Goal: Information Seeking & Learning: Find specific page/section

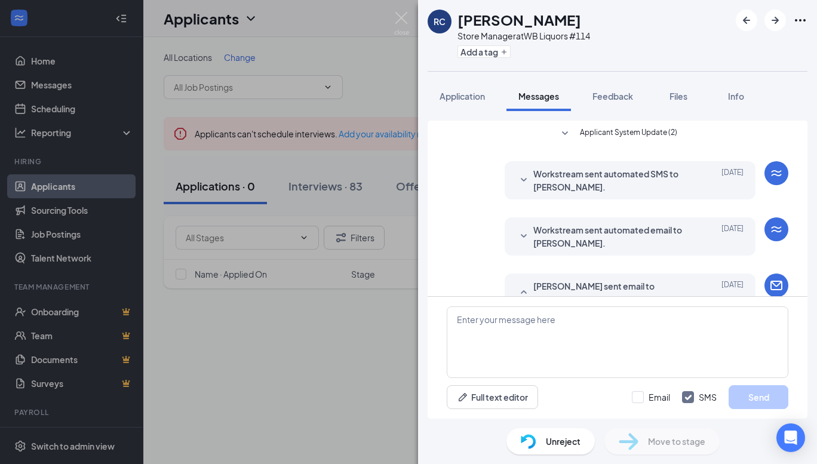
click at [329, 82] on div "RC [PERSON_NAME] Store Manager at WB Liquors #114 Add a tag Application Message…" at bounding box center [408, 232] width 817 height 464
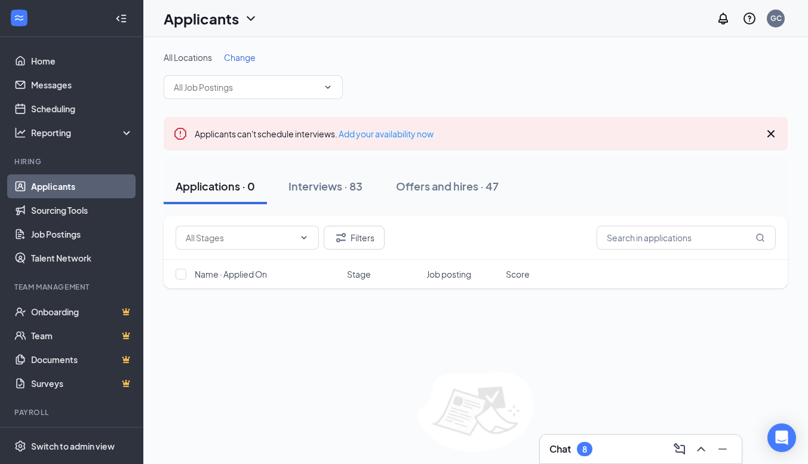
click at [336, 85] on span at bounding box center [253, 87] width 179 height 24
click at [307, 237] on icon "ChevronDown" at bounding box center [304, 238] width 10 height 10
click at [325, 85] on icon "ChevronDown" at bounding box center [328, 87] width 10 height 10
click at [702, 448] on icon "ChevronUp" at bounding box center [701, 449] width 8 height 5
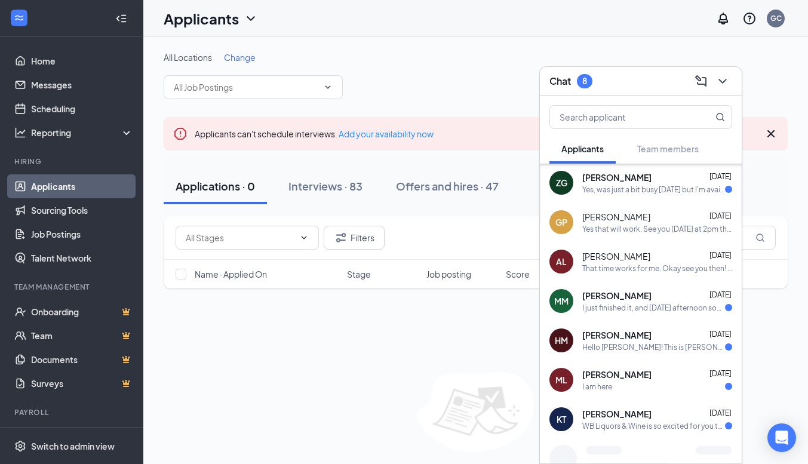
scroll to position [155, 0]
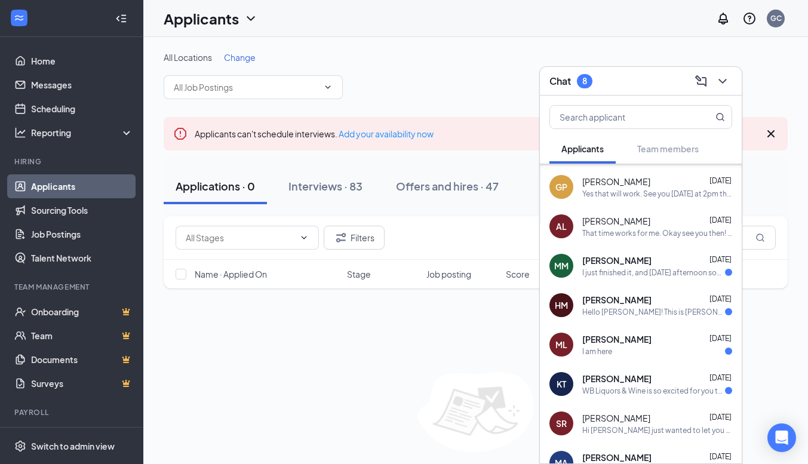
click at [619, 306] on div "[PERSON_NAME] [DATE] Hello [PERSON_NAME]! This is [PERSON_NAME], just looking f…" at bounding box center [658, 305] width 150 height 23
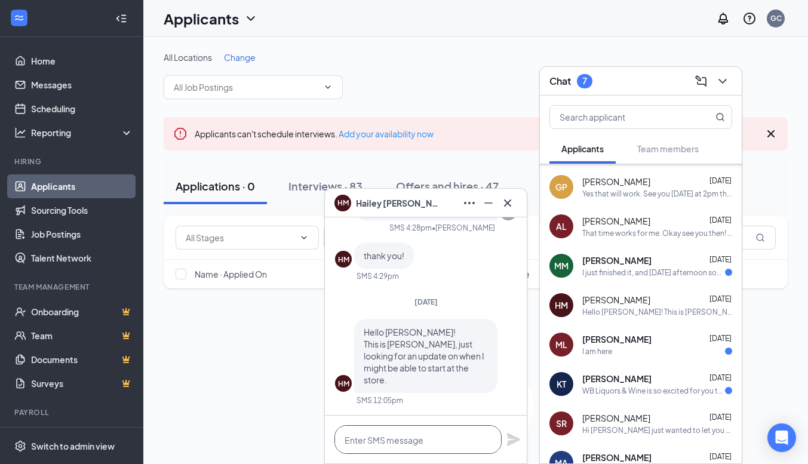
click at [431, 445] on textarea at bounding box center [418, 439] width 167 height 29
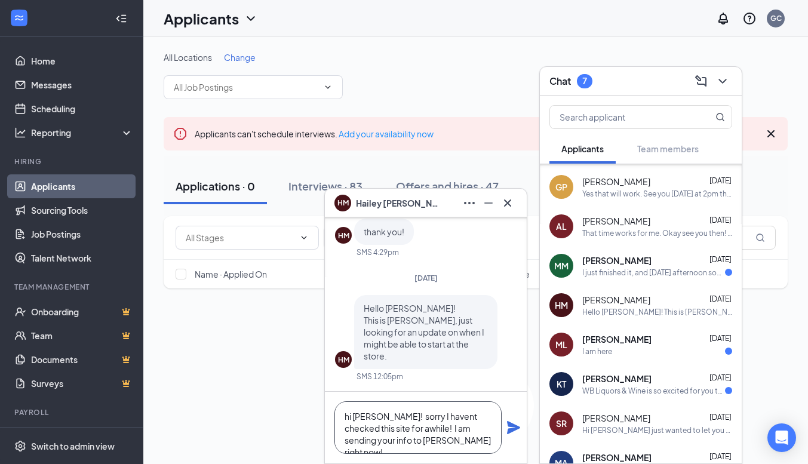
type textarea "hi [PERSON_NAME]! sorry I havent checked this site for awhile! I am sending you…"
click at [514, 429] on icon "Plane" at bounding box center [513, 427] width 13 height 13
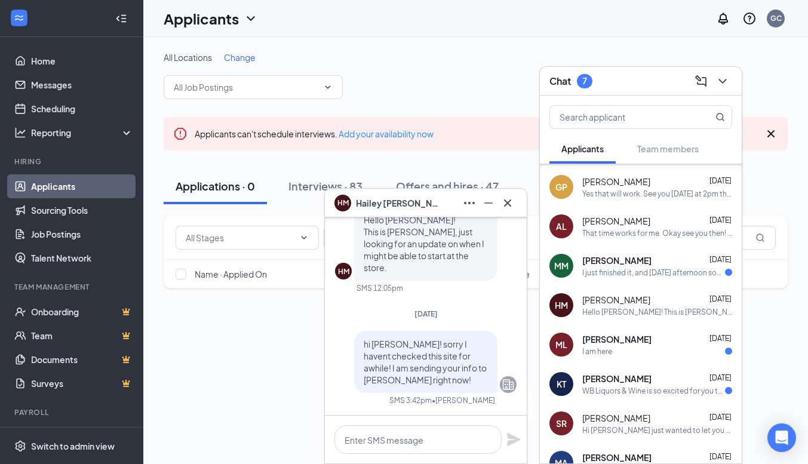
click at [308, 187] on div "Interviews · 83" at bounding box center [326, 186] width 74 height 15
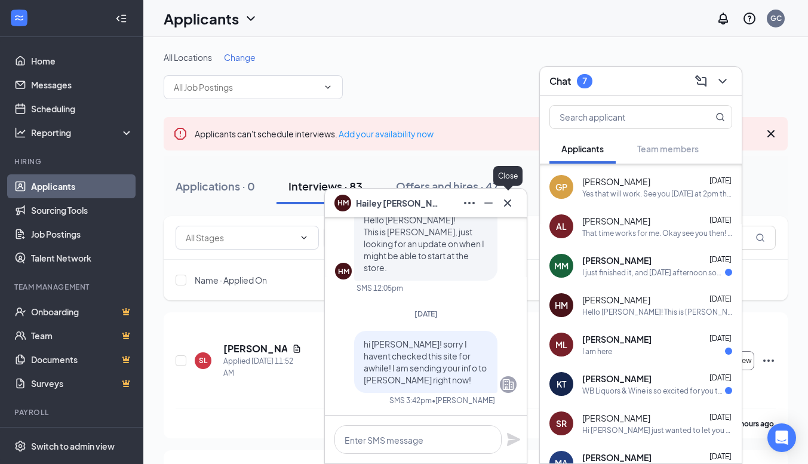
click at [507, 204] on icon "Cross" at bounding box center [507, 202] width 7 height 7
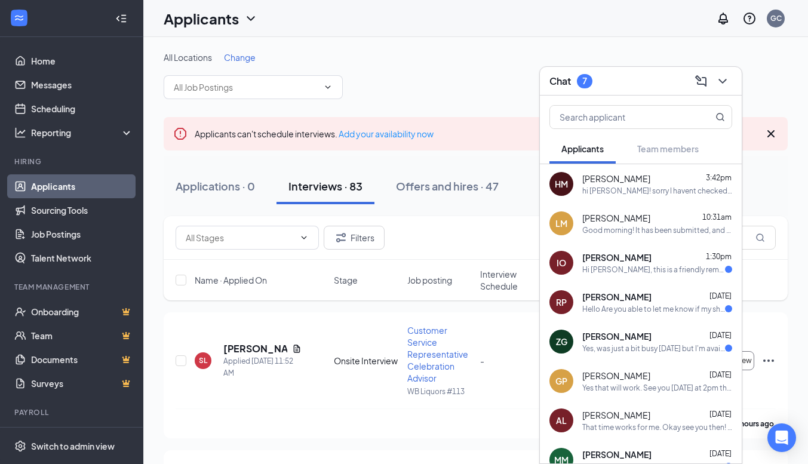
click at [332, 87] on icon "ChevronDown" at bounding box center [328, 87] width 10 height 10
click at [328, 85] on icon "ChevronDown" at bounding box center [328, 87] width 10 height 10
click at [252, 93] on input "text" at bounding box center [246, 87] width 145 height 13
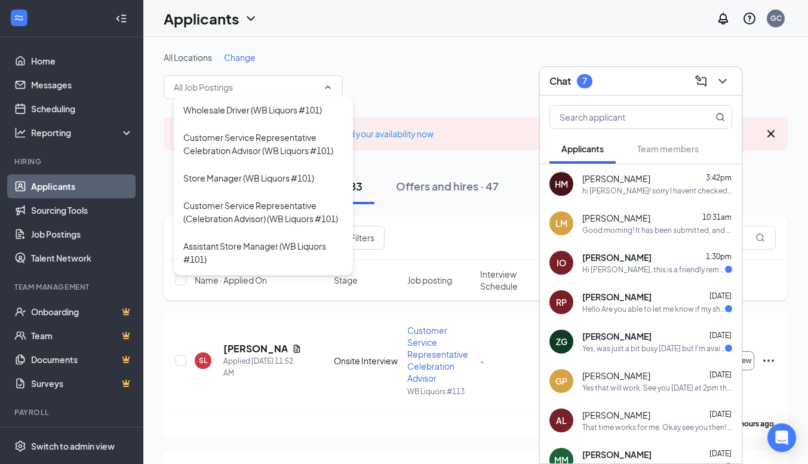
click at [253, 142] on div "Customer Service Representative Celebration Advisor (WB Liquors #101)" at bounding box center [263, 144] width 160 height 26
type input "Customer Service Representative Celebration Advisor (WB Liquors #101)"
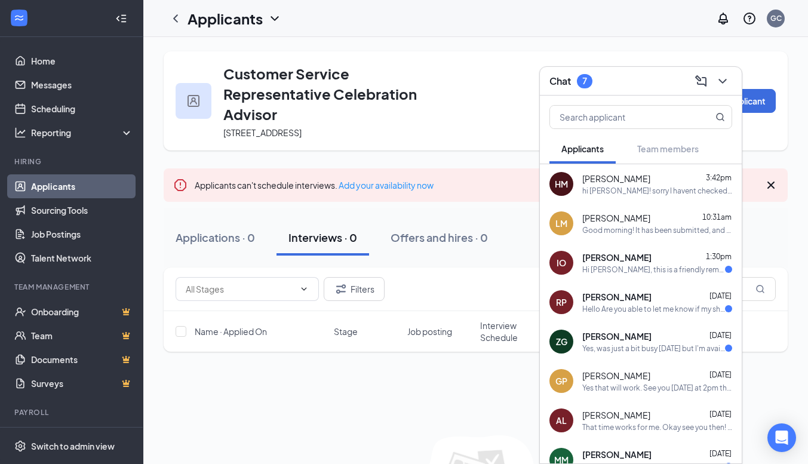
click at [450, 240] on div "Offers and hires · 0" at bounding box center [439, 237] width 97 height 15
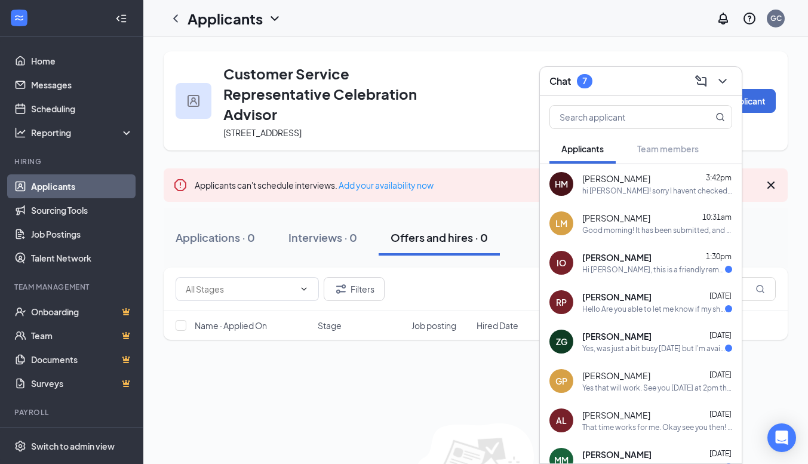
click at [329, 240] on div "Interviews · 0" at bounding box center [323, 237] width 69 height 15
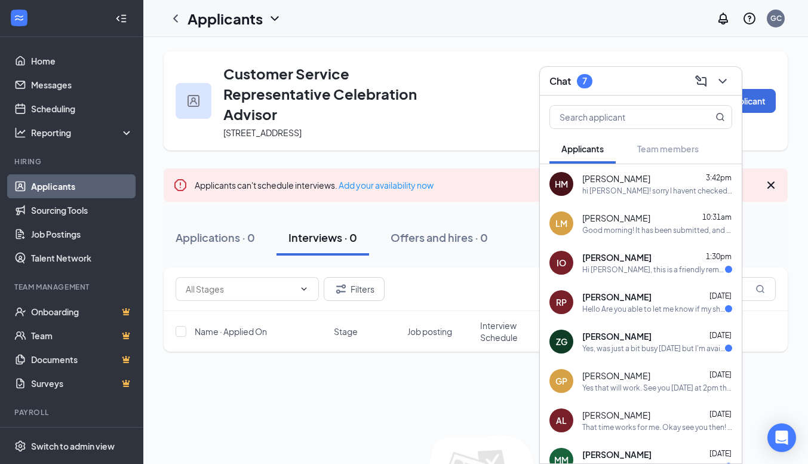
click at [225, 249] on button "Applications · 0" at bounding box center [215, 238] width 103 height 36
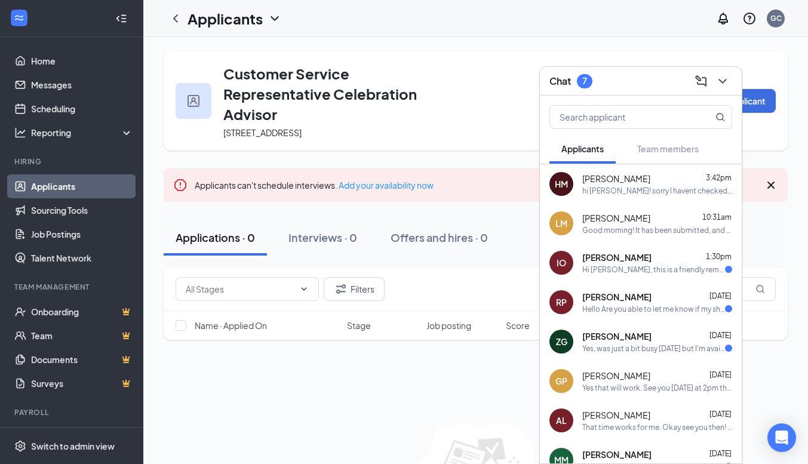
click at [562, 175] on div "HM" at bounding box center [562, 184] width 24 height 24
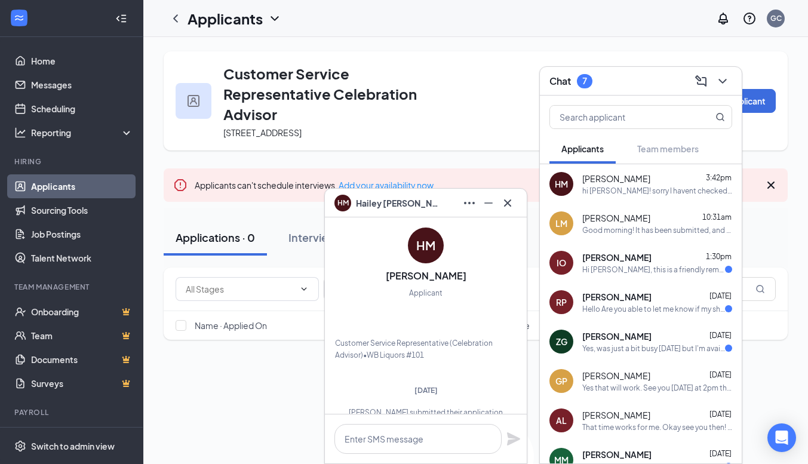
click at [562, 175] on div "HM" at bounding box center [562, 184] width 24 height 24
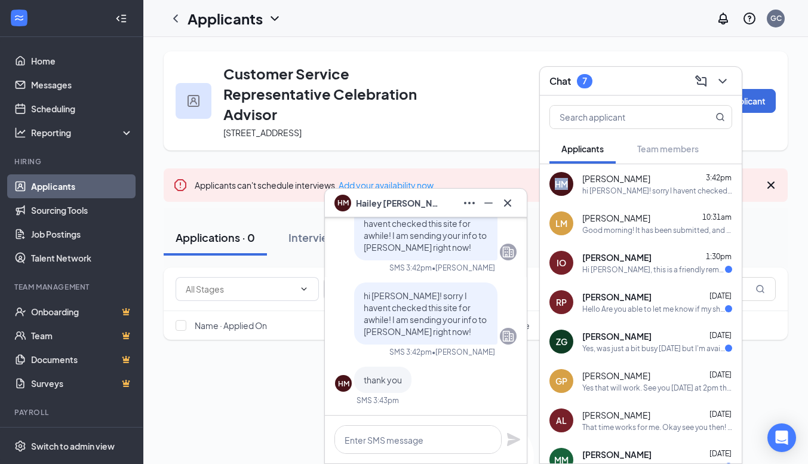
click at [560, 183] on div "HM" at bounding box center [561, 184] width 13 height 12
click at [564, 180] on div "HM" at bounding box center [561, 184] width 13 height 12
click at [508, 198] on icon "Cross" at bounding box center [508, 203] width 14 height 14
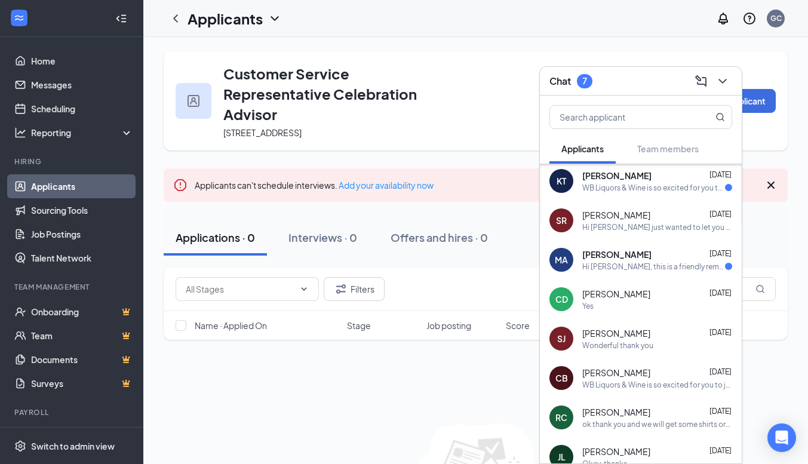
scroll to position [359, 0]
click at [405, 391] on div "Filters Name · Applied On Stage Job posting Score No applicants found in applic…" at bounding box center [476, 404] width 624 height 272
click at [724, 80] on icon "ChevronDown" at bounding box center [723, 81] width 14 height 14
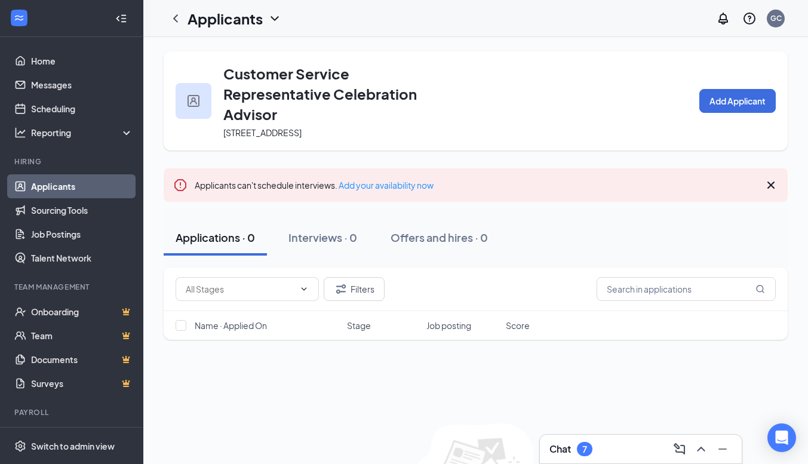
scroll to position [0, 0]
click at [713, 294] on input "text" at bounding box center [686, 289] width 179 height 24
click at [771, 292] on input "hailey" at bounding box center [686, 289] width 179 height 24
type input "hailey"
click at [761, 290] on icon "MagnifyingGlass" at bounding box center [761, 289] width 10 height 10
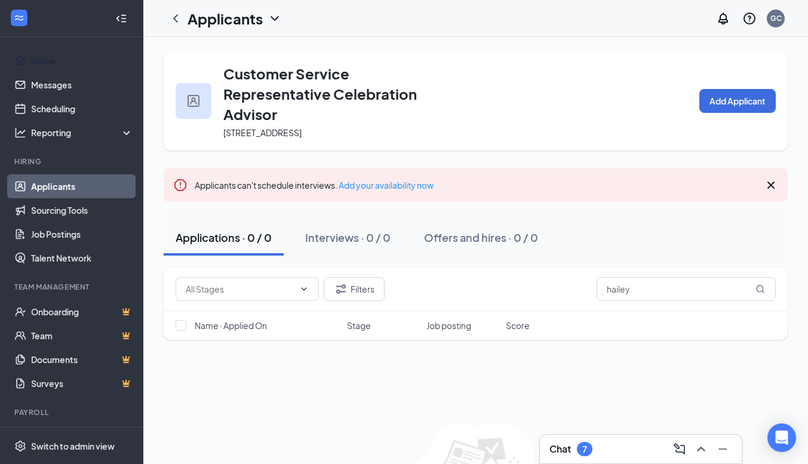
click at [48, 56] on link "Home" at bounding box center [82, 61] width 102 height 24
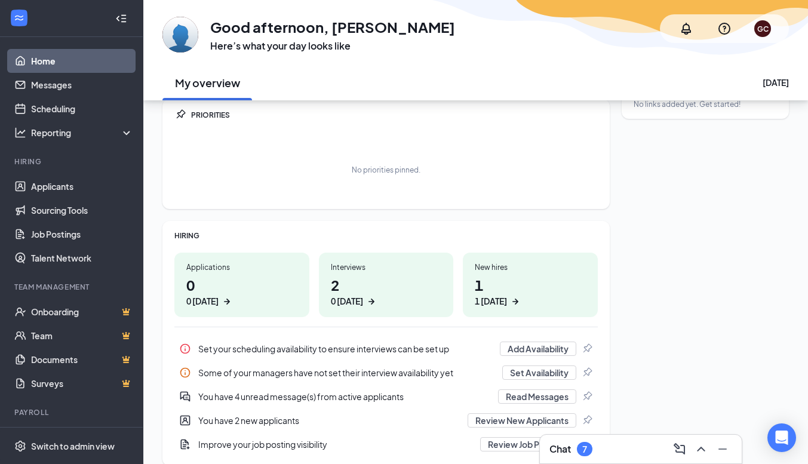
scroll to position [91, 0]
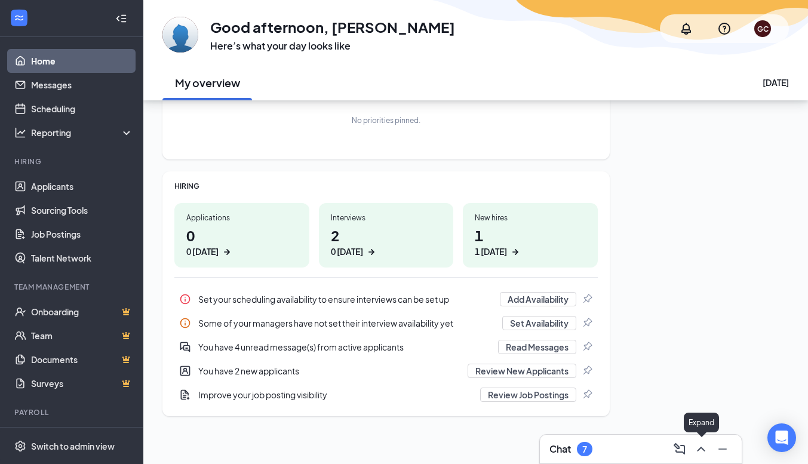
click at [701, 448] on icon "ChevronUp" at bounding box center [701, 449] width 8 height 5
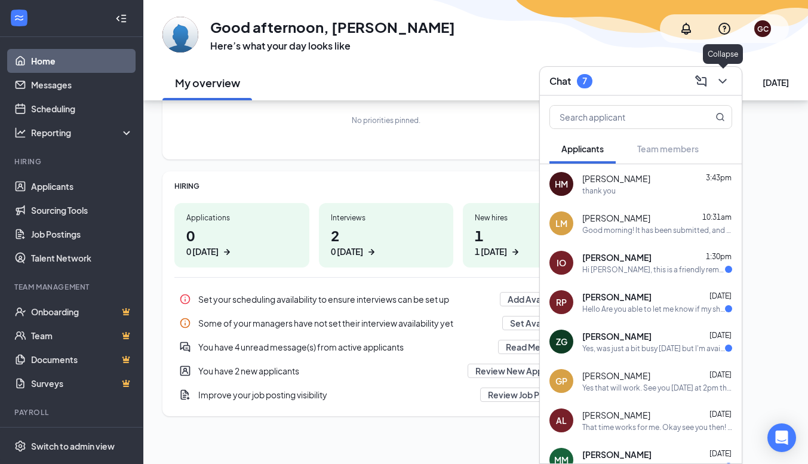
click at [725, 80] on icon "ChevronDown" at bounding box center [723, 81] width 8 height 5
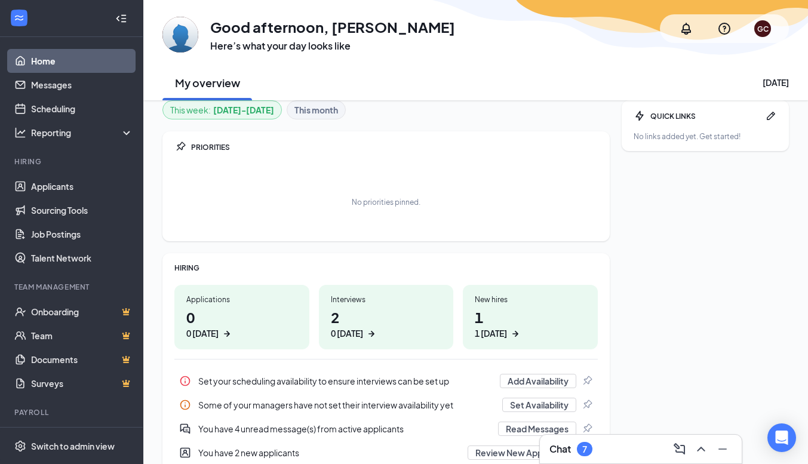
scroll to position [0, 0]
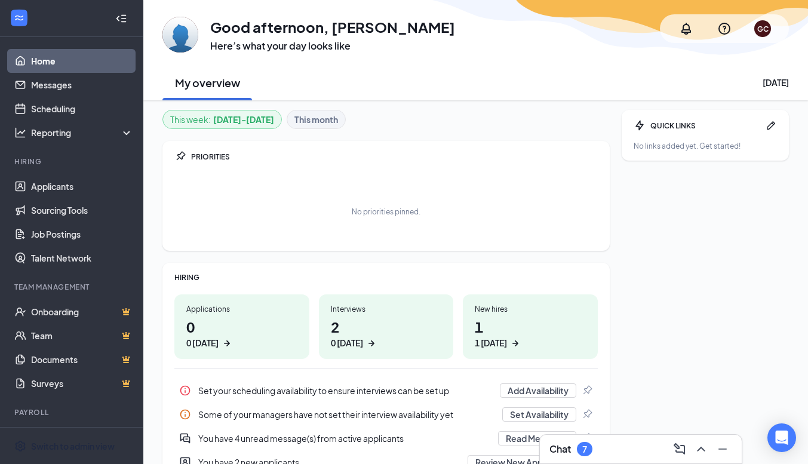
click at [79, 443] on div "Switch to admin view" at bounding box center [73, 446] width 84 height 12
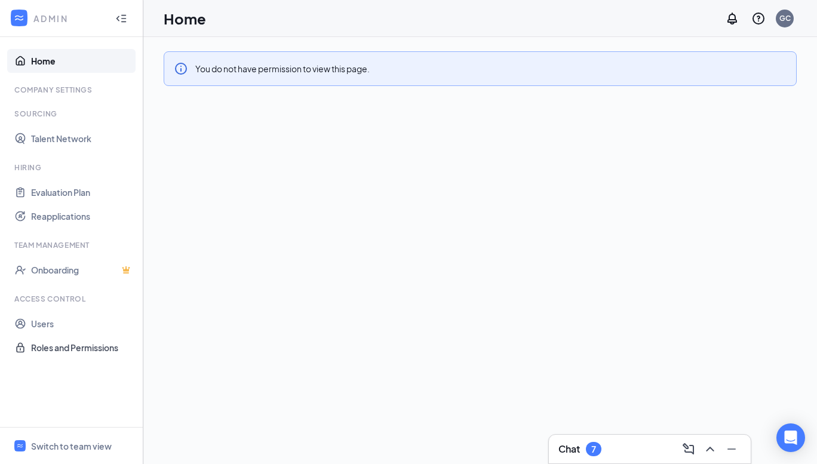
click at [70, 349] on link "Roles and Permissions" at bounding box center [82, 348] width 102 height 24
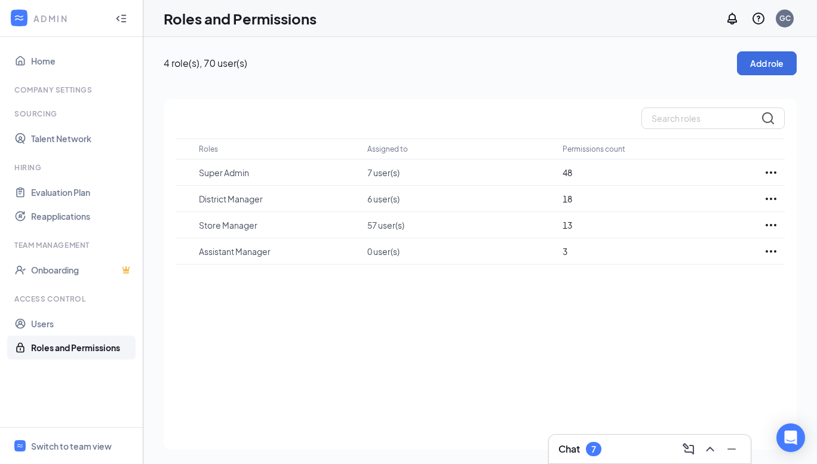
click at [771, 198] on icon "Ellipses" at bounding box center [771, 199] width 11 height 2
click at [269, 288] on div "Roles Assigned to Permissions count Super Admin 7 user(s) 48 District Manager 6…" at bounding box center [480, 274] width 633 height 351
click at [50, 326] on link "Users" at bounding box center [82, 324] width 102 height 24
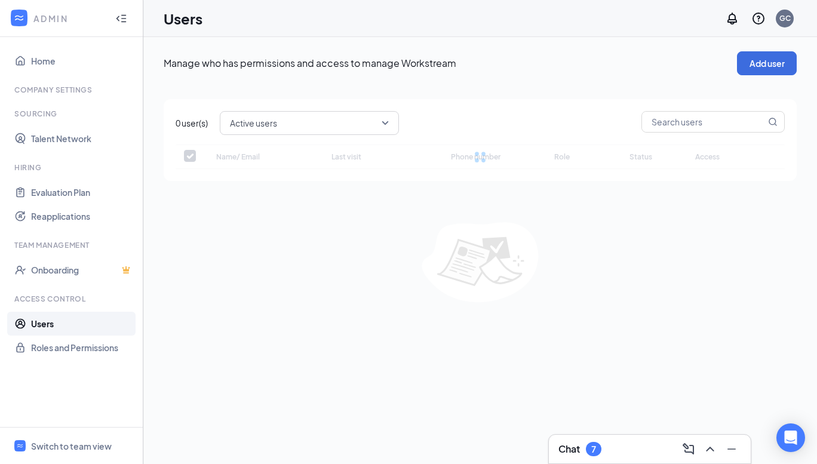
checkbox input "false"
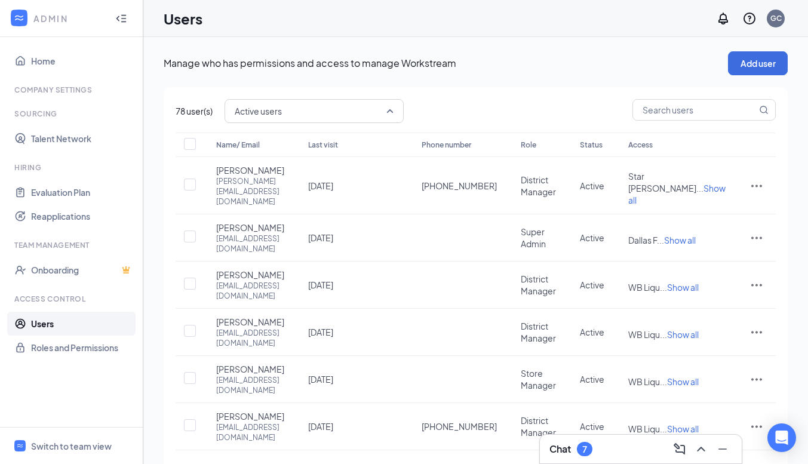
click at [393, 114] on span "Active users" at bounding box center [314, 111] width 159 height 20
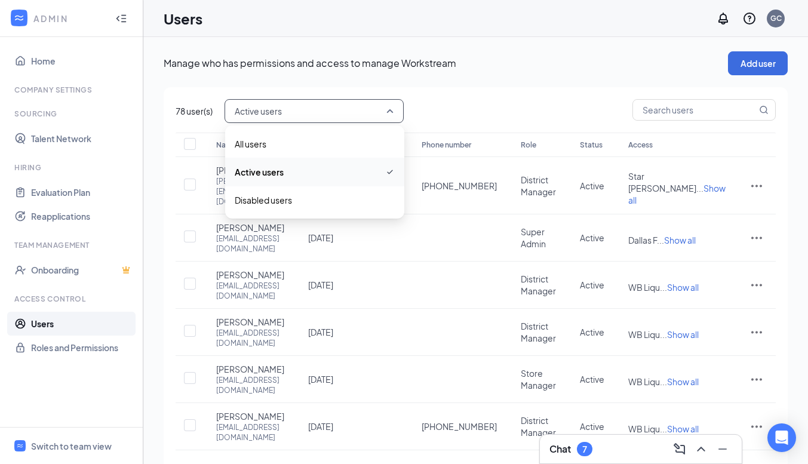
click at [393, 114] on span "Active users" at bounding box center [314, 111] width 159 height 20
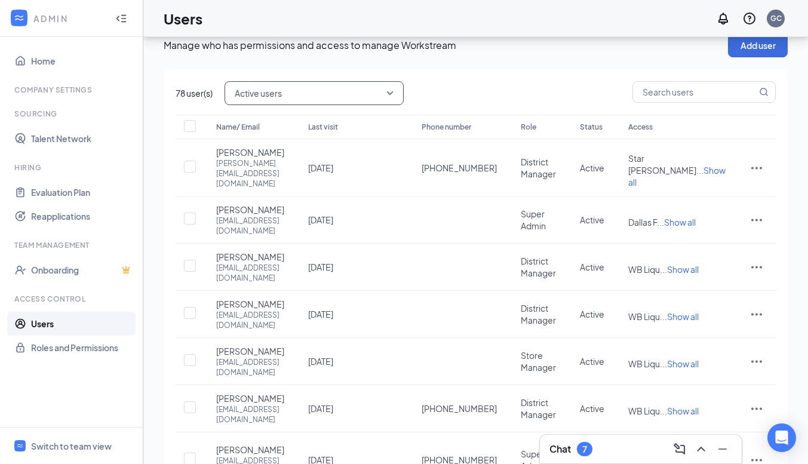
scroll to position [16, 0]
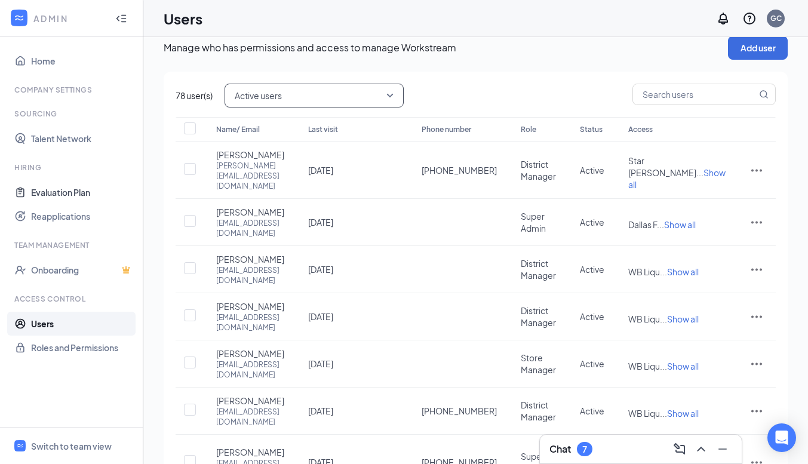
click at [81, 194] on link "Evaluation Plan" at bounding box center [82, 192] width 102 height 24
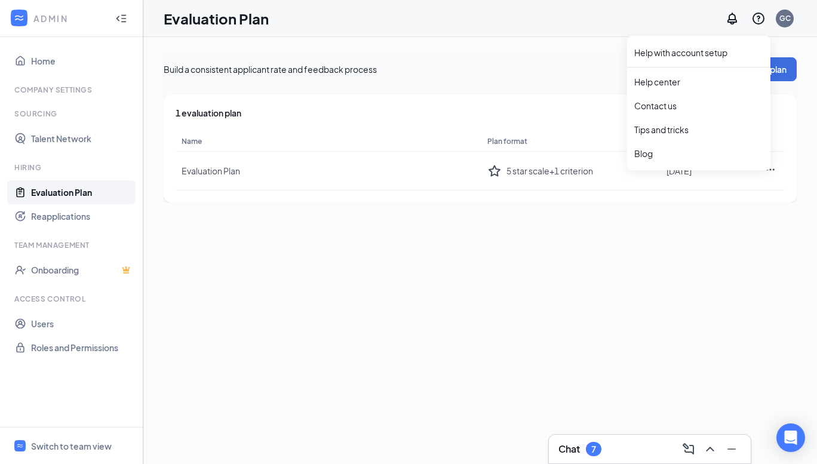
click at [762, 17] on icon "QuestionInfo" at bounding box center [759, 18] width 14 height 14
click at [658, 84] on link "Help center" at bounding box center [699, 82] width 129 height 12
click at [37, 59] on link "Home" at bounding box center [82, 61] width 102 height 24
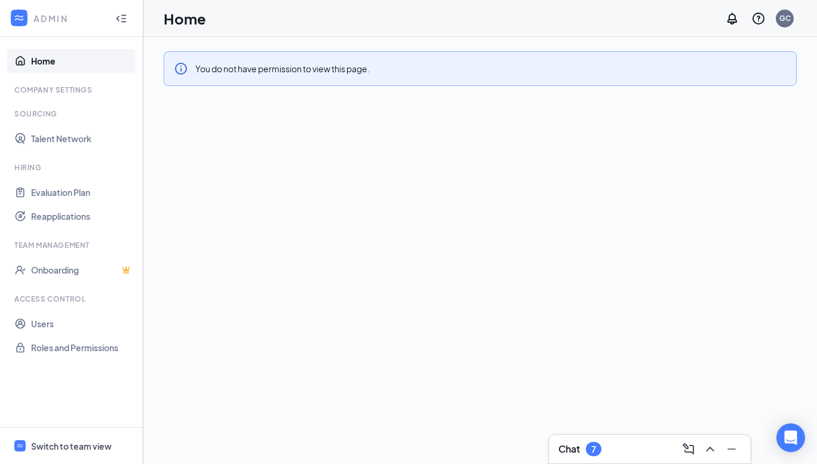
click at [85, 446] on div "Switch to team view" at bounding box center [71, 446] width 81 height 12
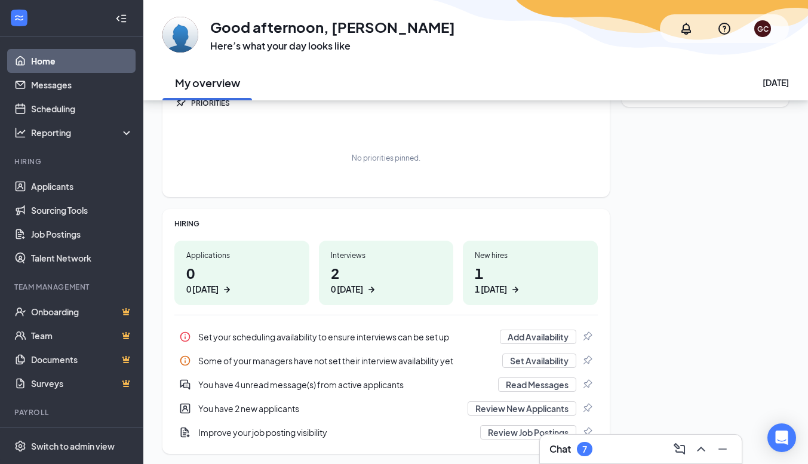
scroll to position [91, 0]
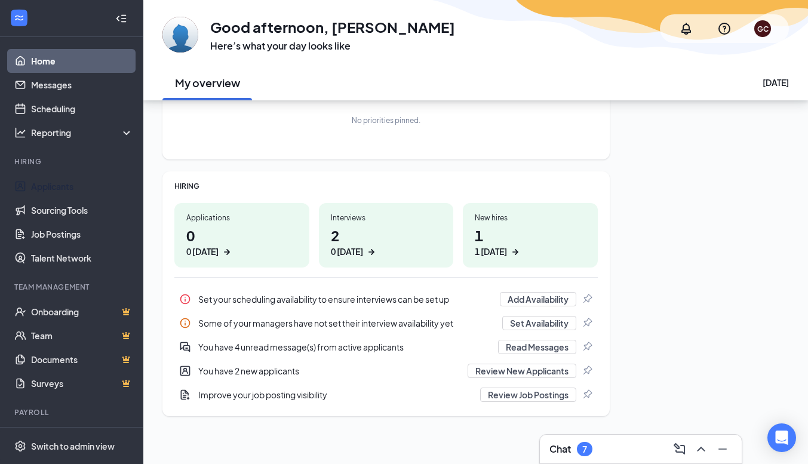
click at [60, 189] on link "Applicants" at bounding box center [82, 186] width 102 height 24
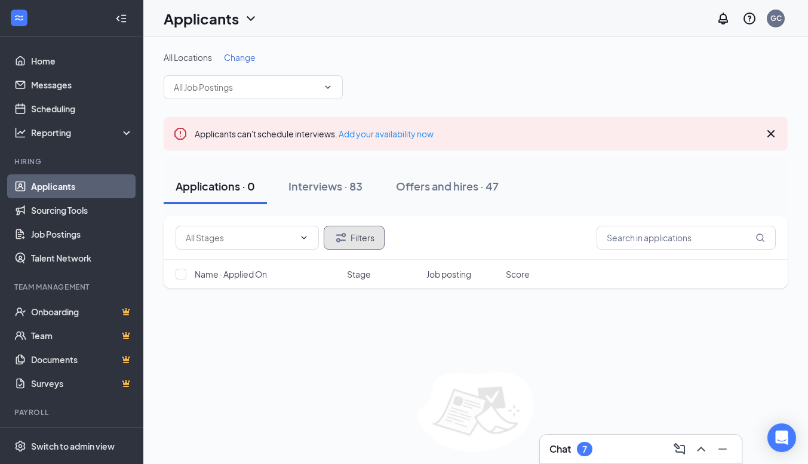
click at [360, 242] on button "Filters" at bounding box center [354, 238] width 61 height 24
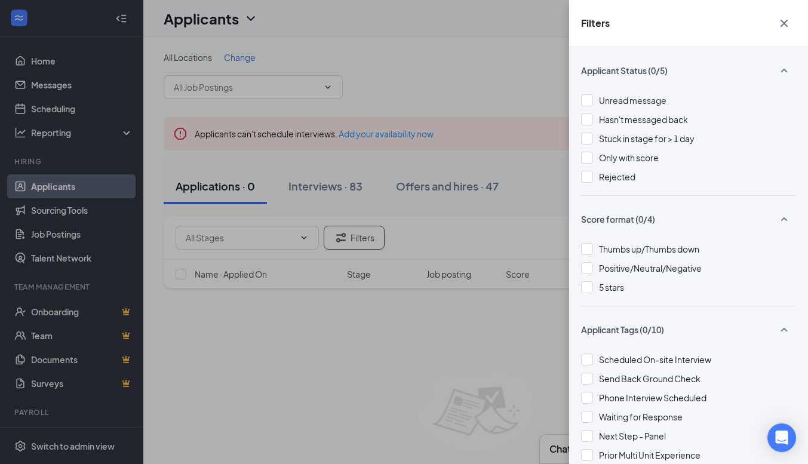
click at [587, 174] on div at bounding box center [587, 177] width 12 height 12
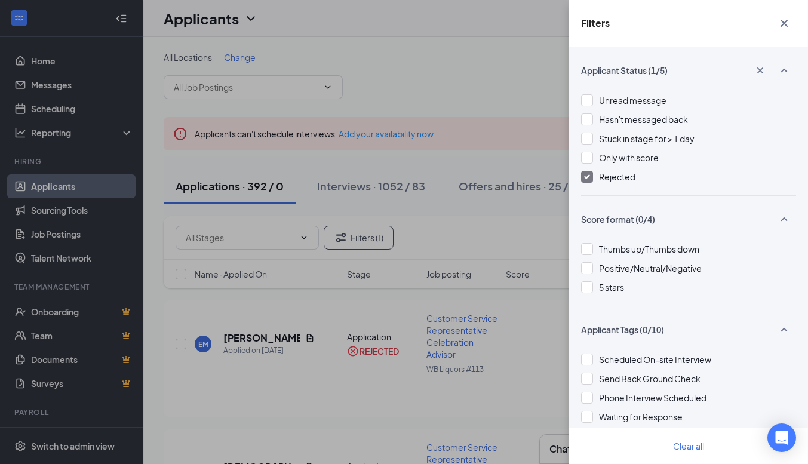
click at [333, 397] on div "Filters Applicant Status (1/5) Unread message Hasn't messaged back Stuck in sta…" at bounding box center [404, 232] width 808 height 464
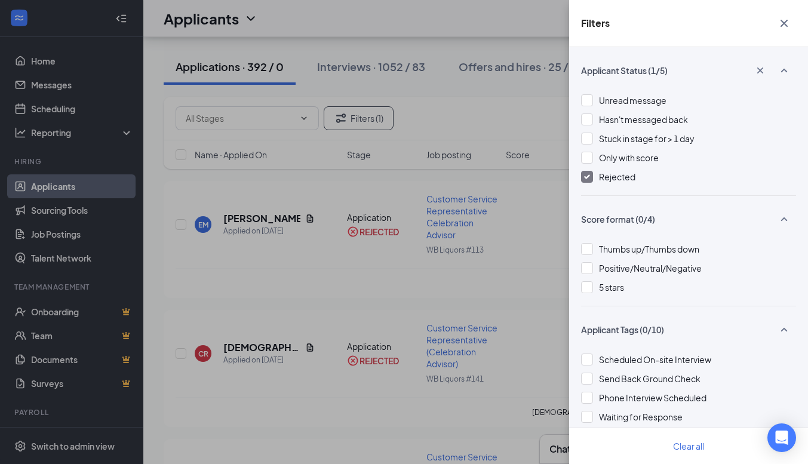
drag, startPoint x: 786, startPoint y: 24, endPoint x: 620, endPoint y: 226, distance: 261.1
click at [786, 24] on icon "Cross" at bounding box center [784, 23] width 7 height 7
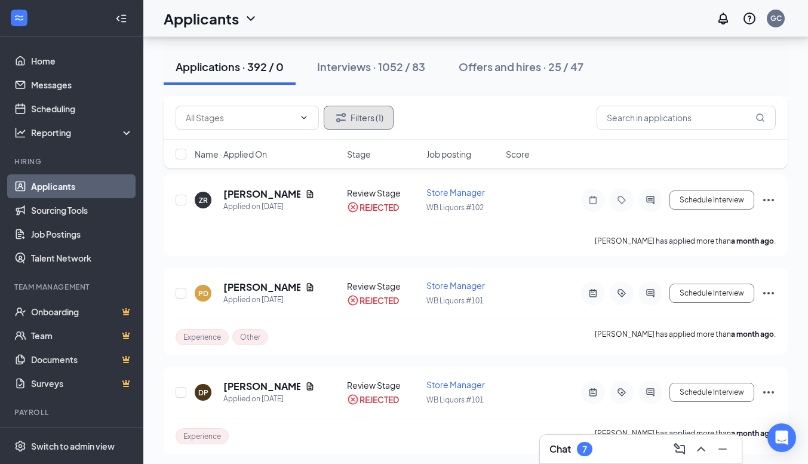
scroll to position [4720, 0]
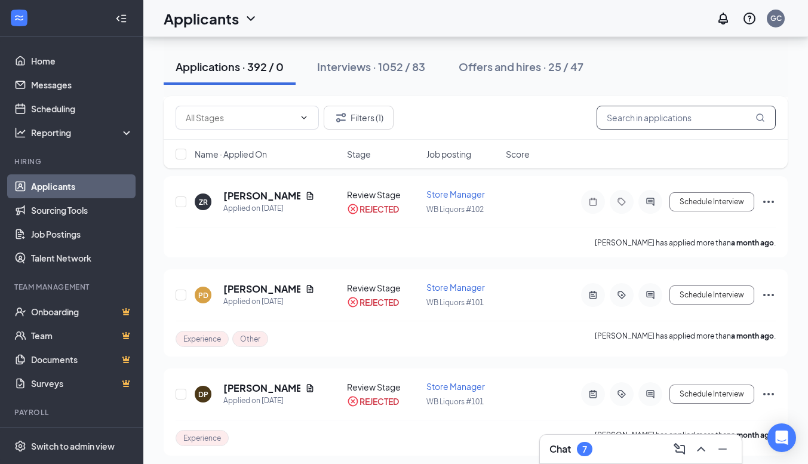
click at [673, 122] on input "text" at bounding box center [686, 118] width 179 height 24
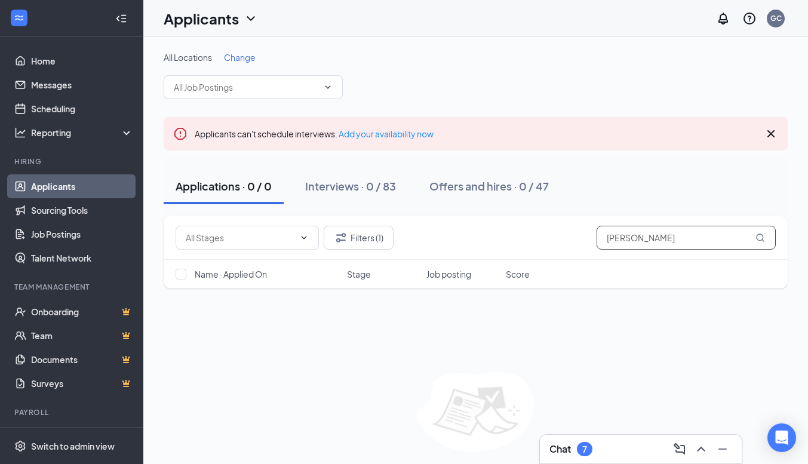
type input "[PERSON_NAME]"
click at [759, 237] on icon "MagnifyingGlass" at bounding box center [761, 238] width 10 height 10
click at [393, 185] on div "Interviews · 0 / 83" at bounding box center [350, 186] width 91 height 15
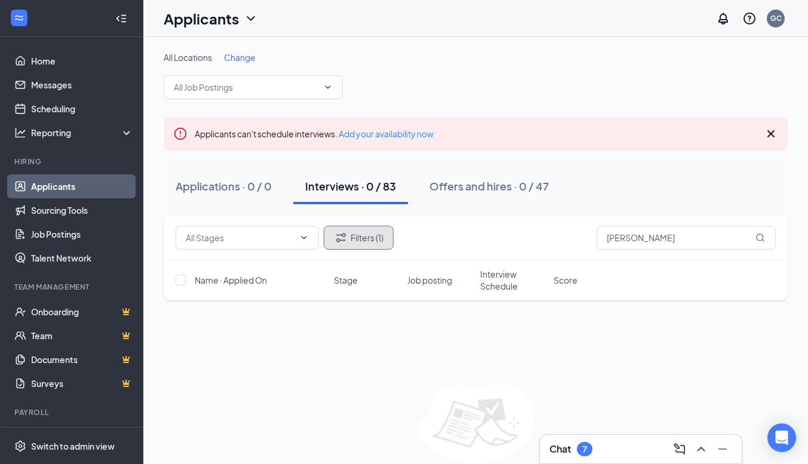
click at [371, 240] on button "Filters (1)" at bounding box center [359, 238] width 70 height 24
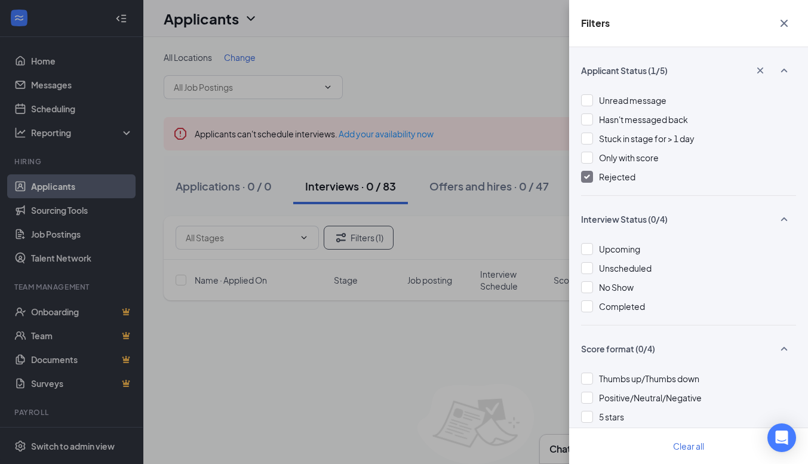
click at [374, 333] on div "Filters Applicant Status (1/5) Unread message Hasn't messaged back Stuck in sta…" at bounding box center [404, 232] width 808 height 464
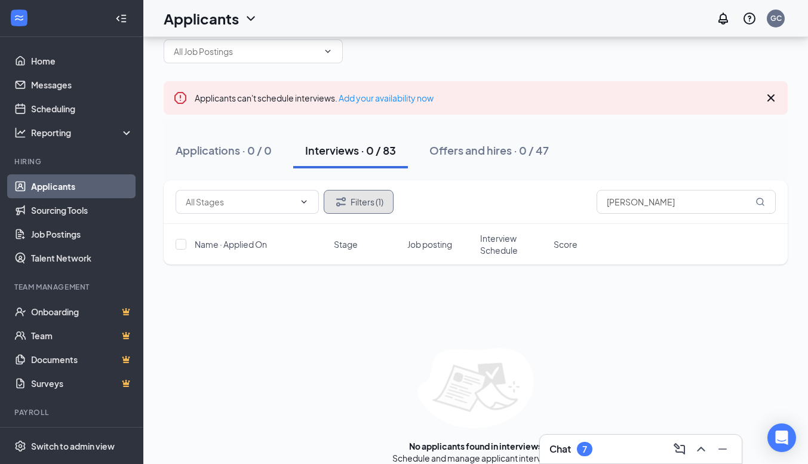
scroll to position [50, 0]
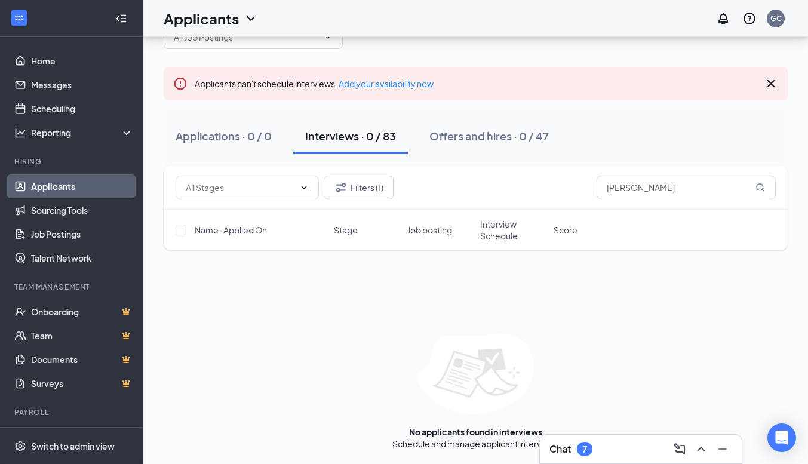
click at [777, 86] on icon "Cross" at bounding box center [771, 83] width 14 height 14
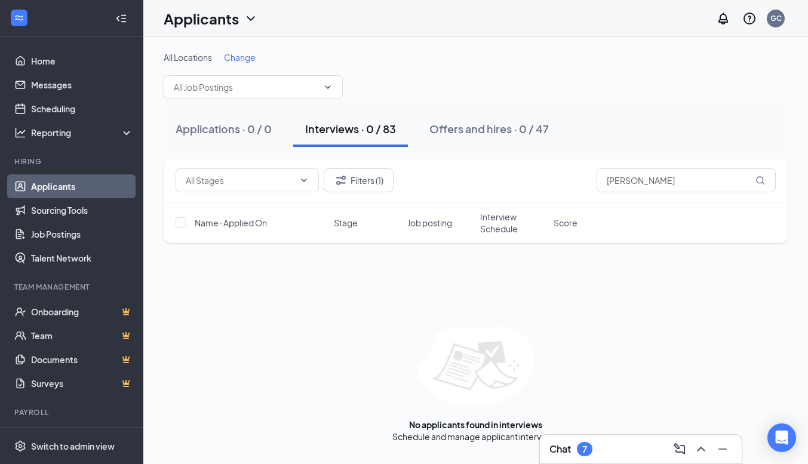
scroll to position [0, 0]
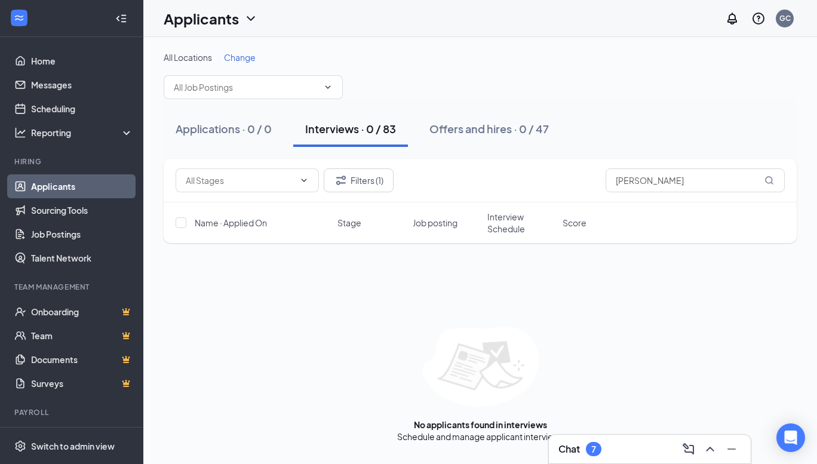
click at [252, 52] on span "Change" at bounding box center [240, 57] width 32 height 11
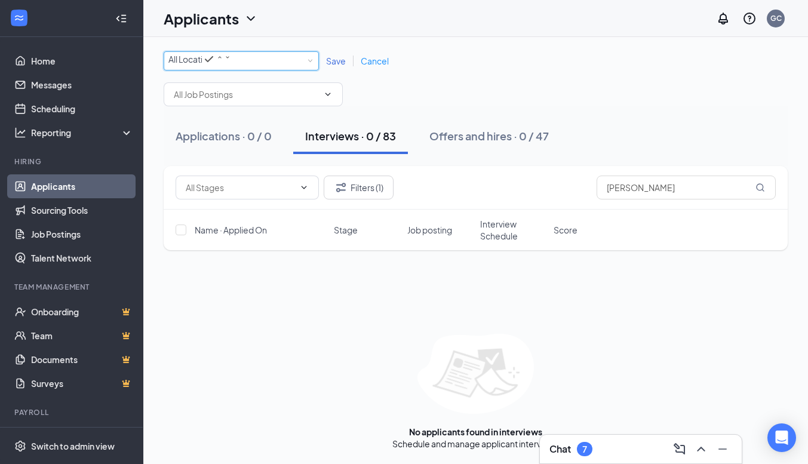
click at [231, 61] on icon "SmallChevronDown" at bounding box center [227, 57] width 7 height 7
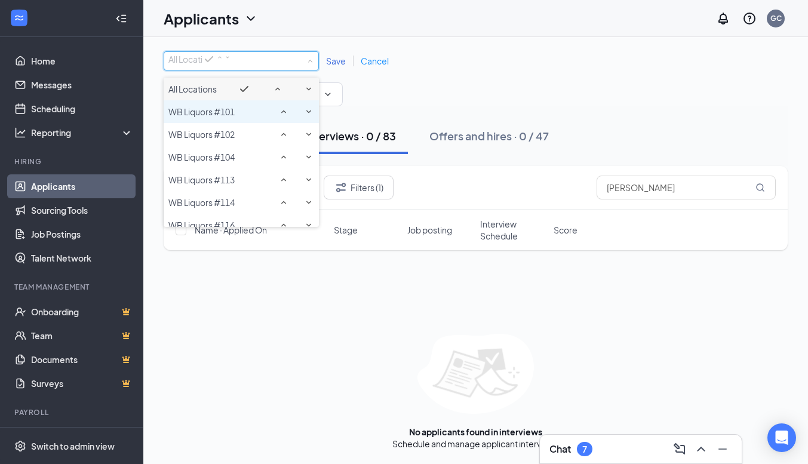
click at [229, 118] on span "WB Liquors #101" at bounding box center [202, 112] width 66 height 12
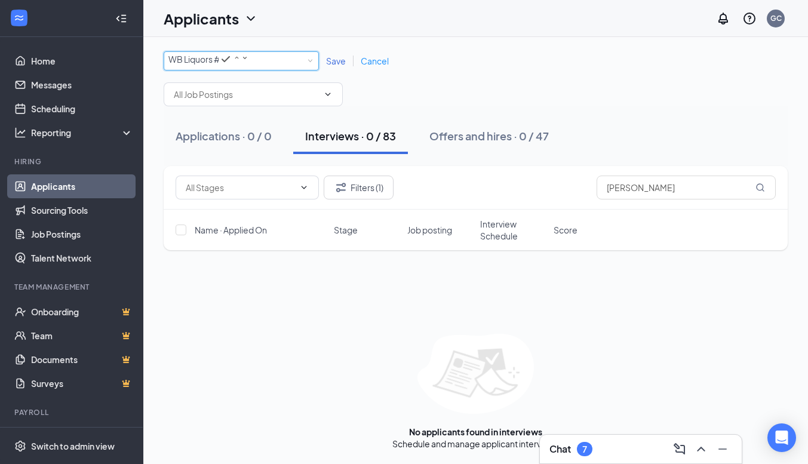
click at [325, 96] on icon "ChevronDown" at bounding box center [328, 95] width 10 height 10
click at [327, 99] on icon "ChevronDown" at bounding box center [328, 95] width 10 height 10
click at [330, 99] on icon "ChevronDown" at bounding box center [328, 95] width 10 height 10
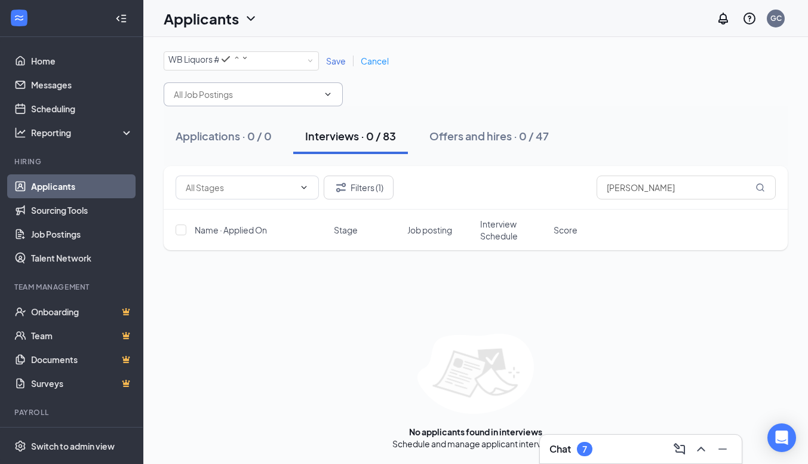
click at [329, 97] on icon "ChevronDown" at bounding box center [328, 95] width 10 height 10
click at [268, 94] on input "text" at bounding box center [246, 94] width 145 height 13
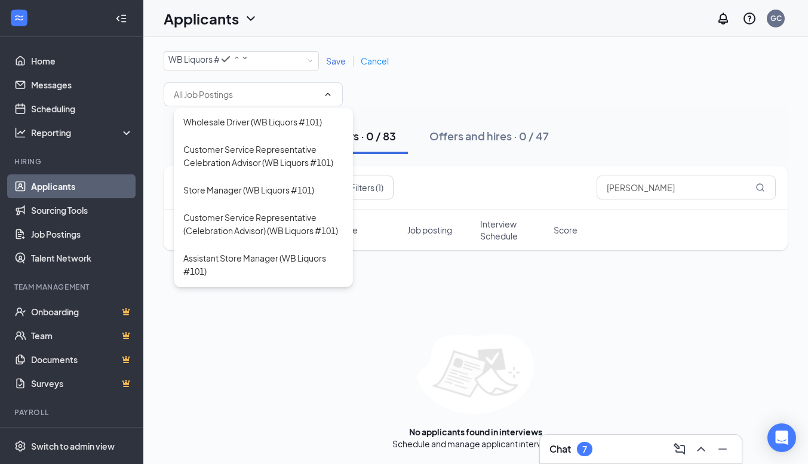
click at [284, 160] on div "Customer Service Representative Celebration Advisor (WB Liquors #101)" at bounding box center [263, 156] width 160 height 26
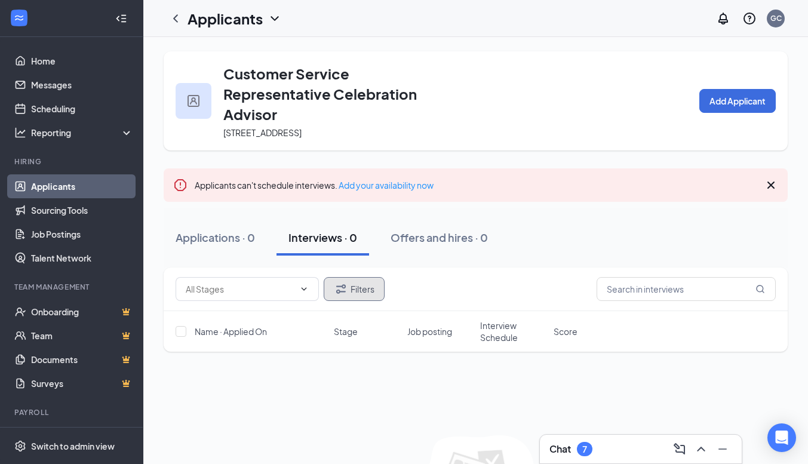
click at [367, 294] on button "Filters" at bounding box center [354, 289] width 61 height 24
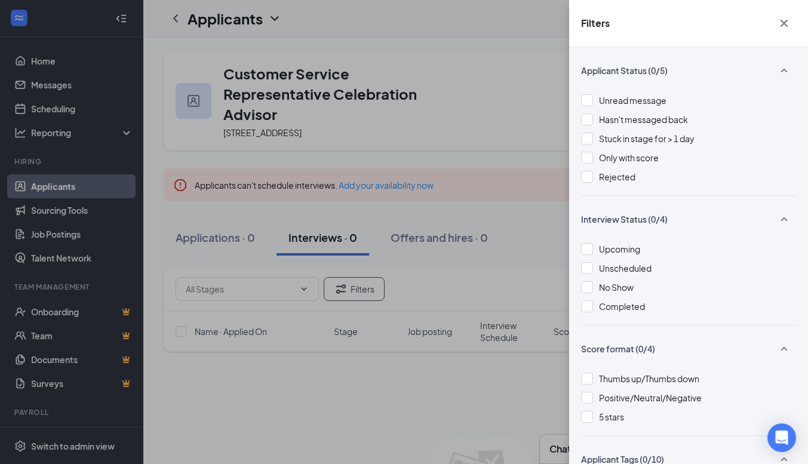
click at [597, 179] on div "Rejected" at bounding box center [688, 176] width 215 height 13
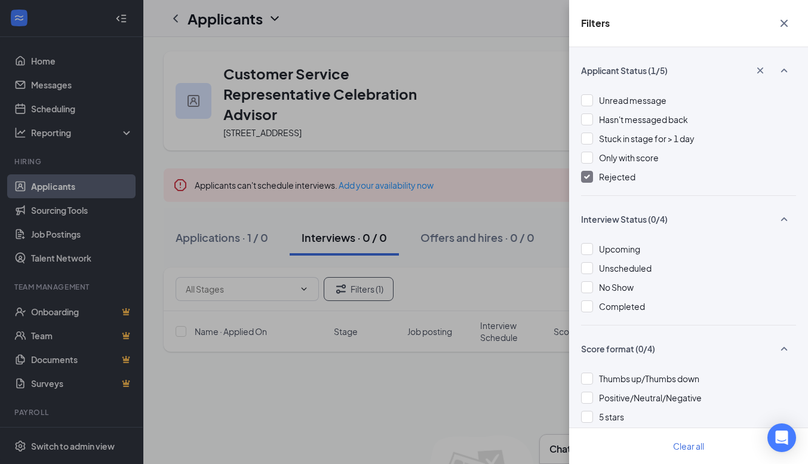
click at [453, 390] on div "Filters Applicant Status (1/5) Unread message Hasn't messaged back Stuck in sta…" at bounding box center [404, 232] width 808 height 464
click at [785, 22] on icon "Cross" at bounding box center [784, 23] width 7 height 7
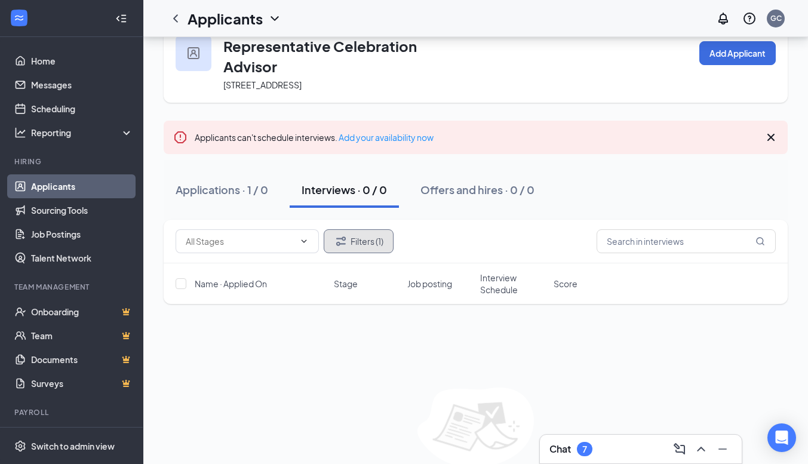
scroll to position [102, 0]
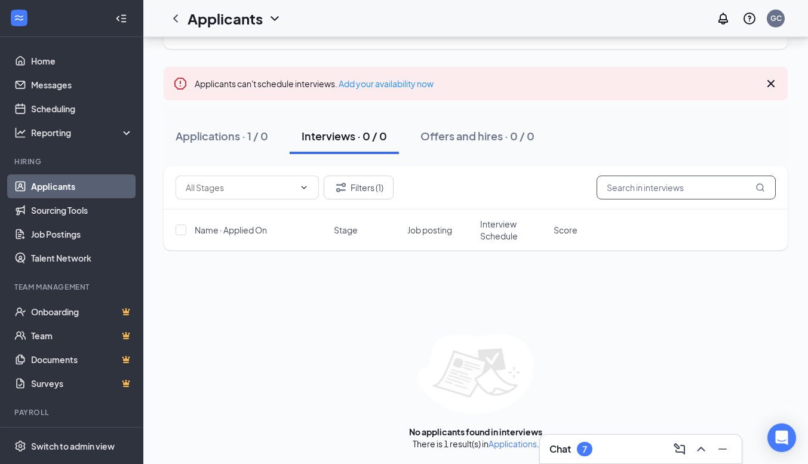
click at [652, 184] on input "text" at bounding box center [686, 188] width 179 height 24
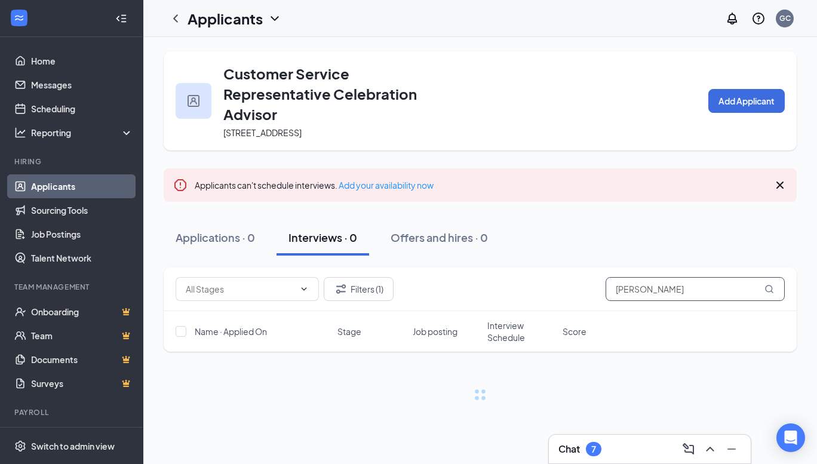
type input "[PERSON_NAME]"
click at [771, 291] on icon "MagnifyingGlass" at bounding box center [770, 289] width 10 height 10
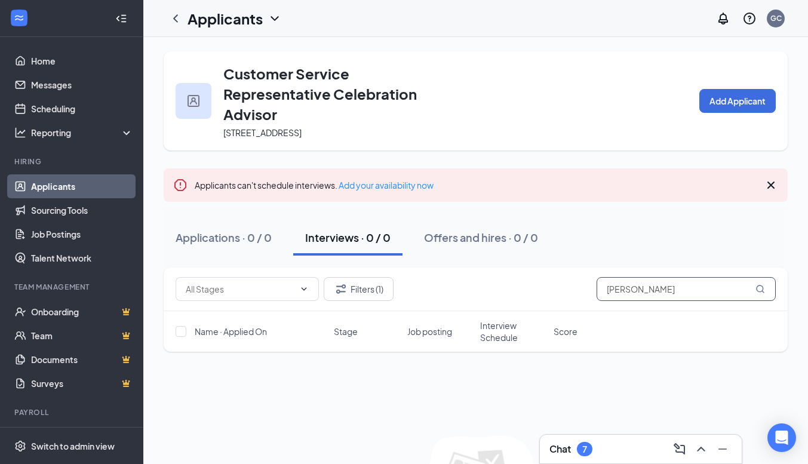
drag, startPoint x: 670, startPoint y: 287, endPoint x: 344, endPoint y: 347, distance: 332.4
click at [534, 307] on div "Filters (1) [PERSON_NAME]" at bounding box center [476, 290] width 624 height 44
click at [235, 240] on div "Applications · 1 / 0" at bounding box center [222, 237] width 93 height 15
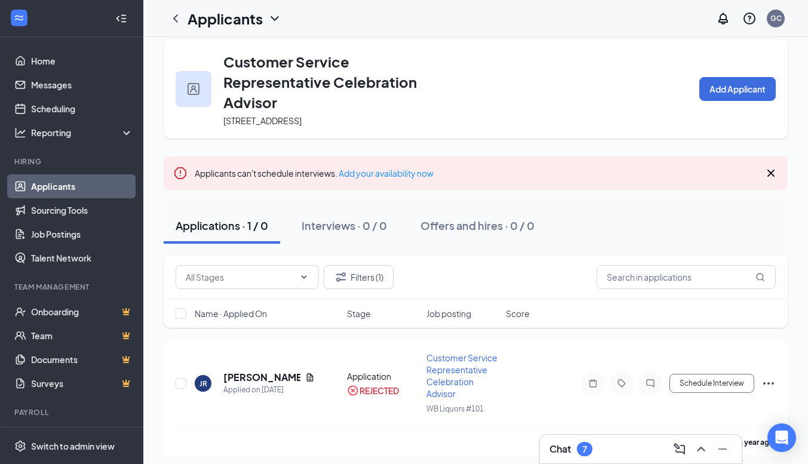
scroll to position [18, 0]
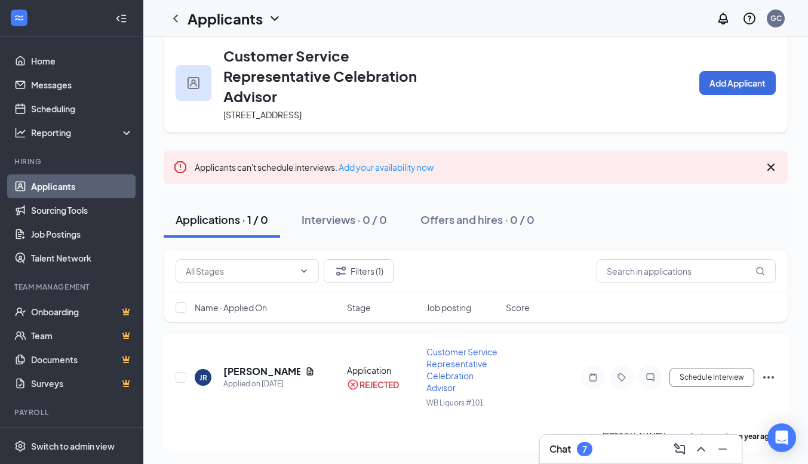
click at [553, 415] on div "JR [PERSON_NAME] Applied on [DATE] Application REJECTED Customer Service Repres…" at bounding box center [476, 383] width 601 height 75
click at [219, 223] on div "Applications · 1 / 0" at bounding box center [222, 219] width 93 height 15
click at [301, 266] on span at bounding box center [247, 271] width 143 height 24
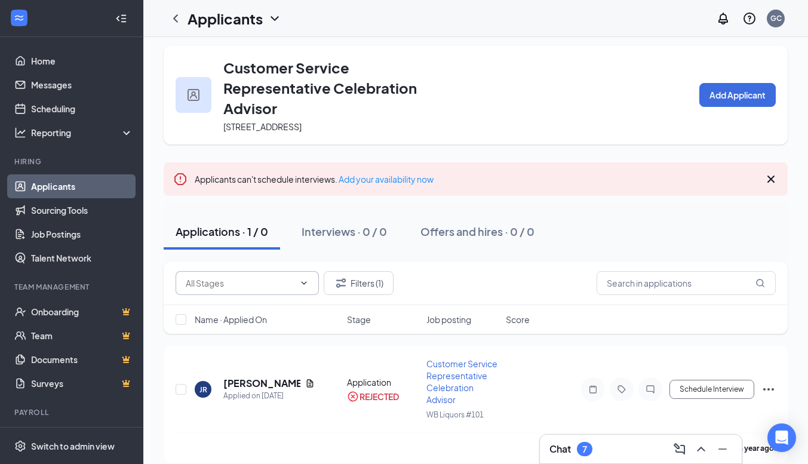
scroll to position [0, 0]
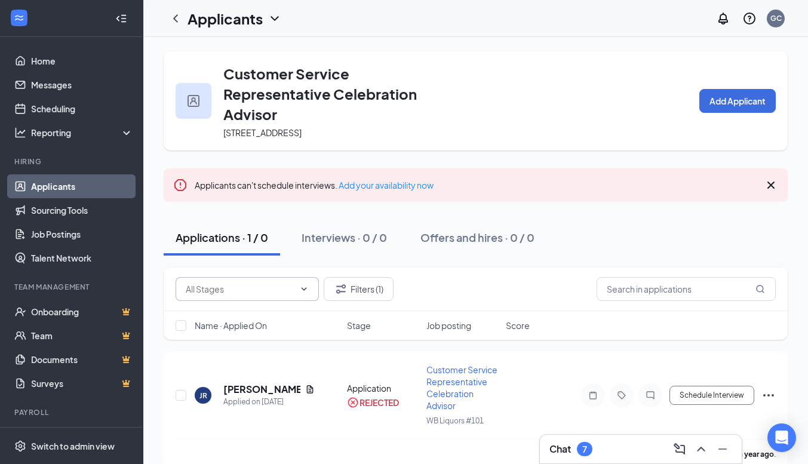
click at [272, 16] on icon "ChevronDown" at bounding box center [275, 18] width 14 height 14
click at [242, 72] on link "Archived applicants" at bounding box center [259, 66] width 129 height 12
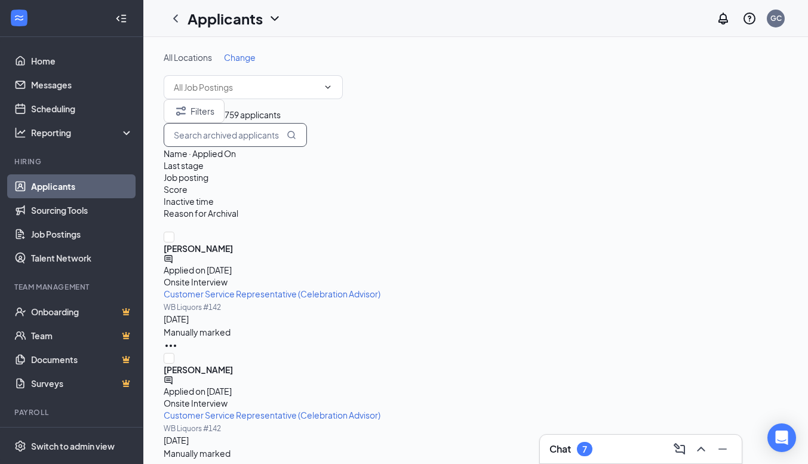
click at [307, 143] on input "text" at bounding box center [235, 135] width 143 height 24
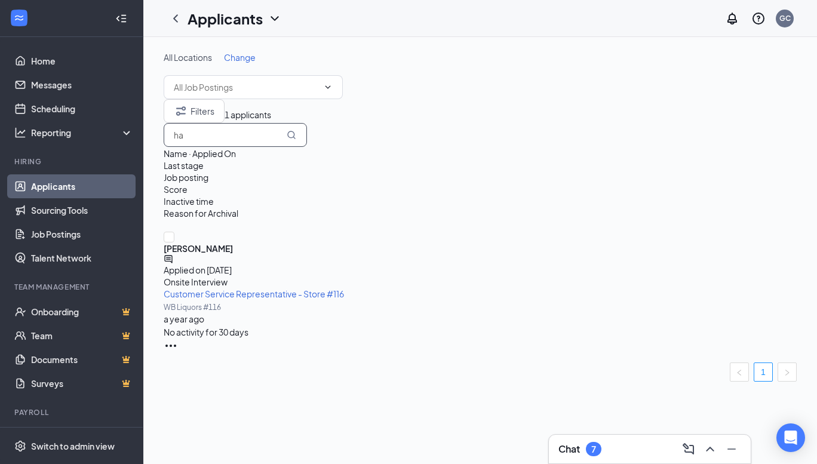
type input "h"
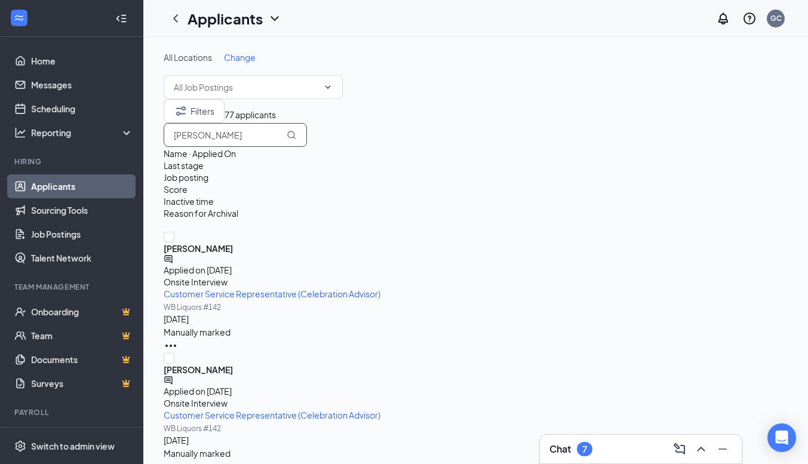
type input "[PERSON_NAME]"
click at [66, 189] on link "Applicants" at bounding box center [82, 186] width 102 height 24
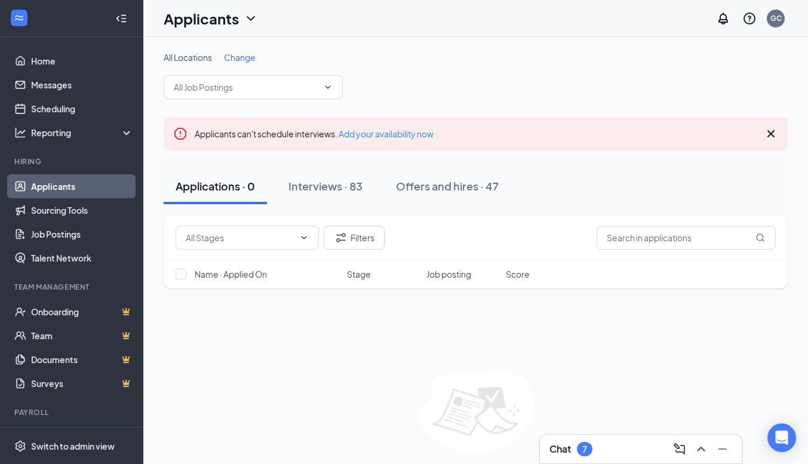
click at [248, 57] on span "Change" at bounding box center [240, 57] width 32 height 11
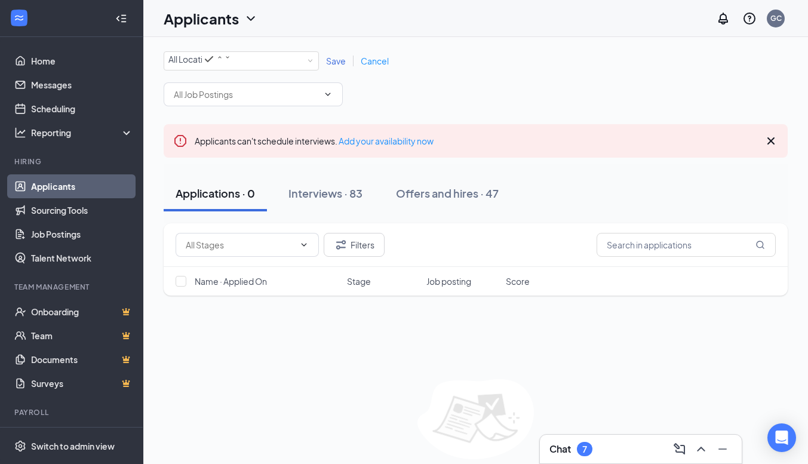
click at [341, 199] on div "Interviews · 83" at bounding box center [326, 193] width 74 height 15
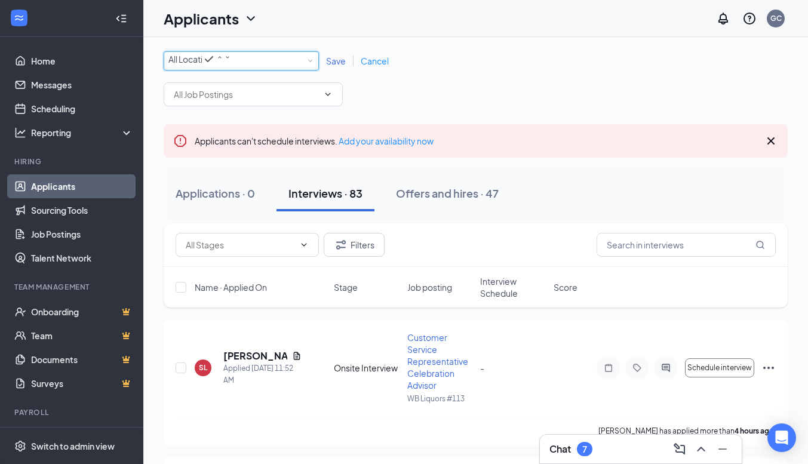
click at [311, 62] on div "All Locations All Locations" at bounding box center [241, 60] width 155 height 19
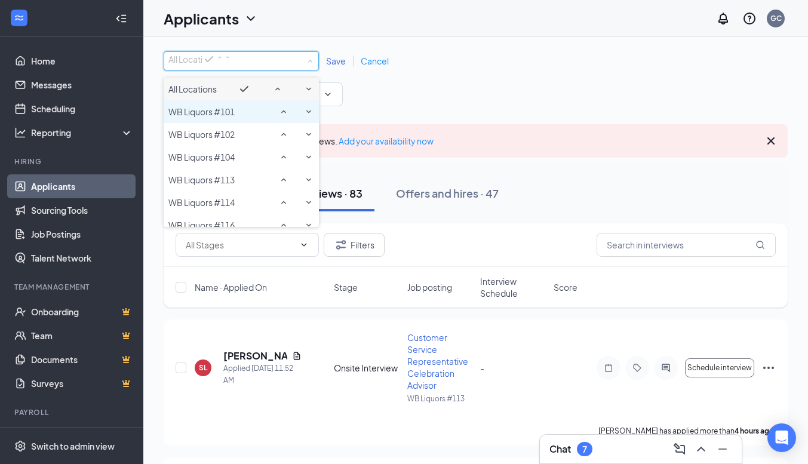
click at [217, 117] on span "WB Liquors #101" at bounding box center [202, 111] width 66 height 11
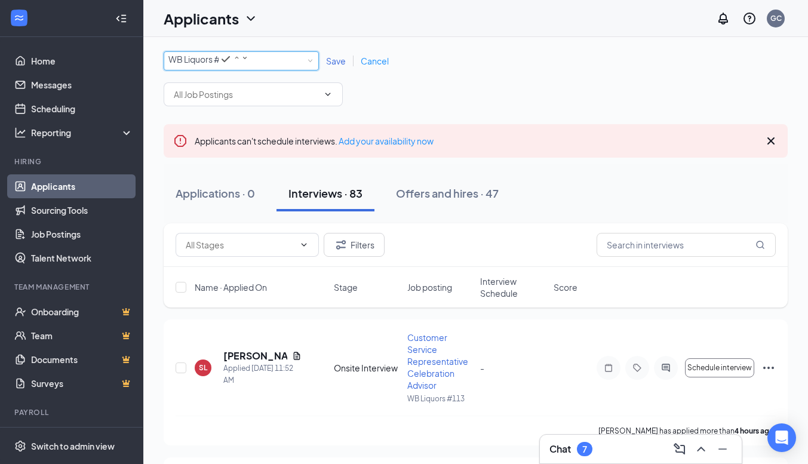
click at [326, 91] on span at bounding box center [253, 94] width 179 height 24
click at [330, 99] on icon "ChevronDown" at bounding box center [328, 95] width 10 height 10
click at [330, 96] on icon "ChevronDown" at bounding box center [328, 94] width 5 height 3
click at [328, 99] on icon "ChevronDown" at bounding box center [328, 95] width 10 height 10
click at [327, 99] on icon "ChevronDown" at bounding box center [328, 95] width 10 height 10
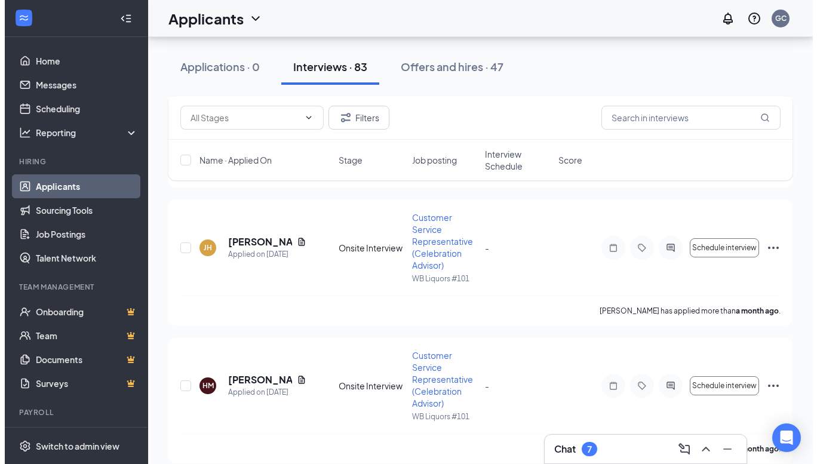
scroll to position [11144, 0]
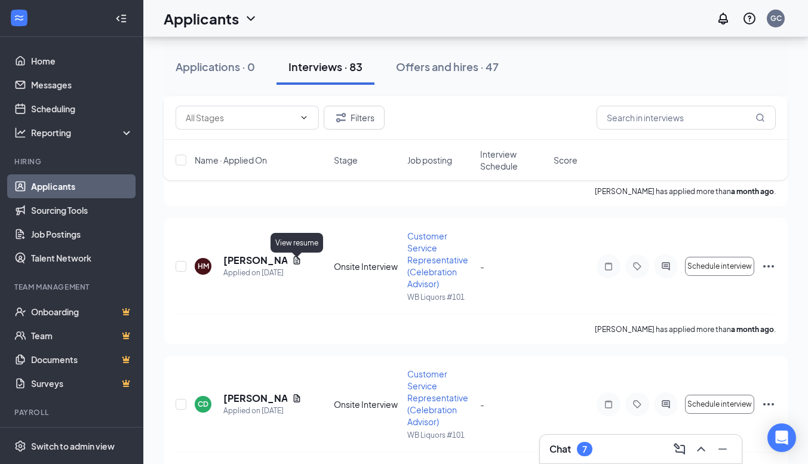
click at [298, 265] on icon "Document" at bounding box center [297, 261] width 10 height 10
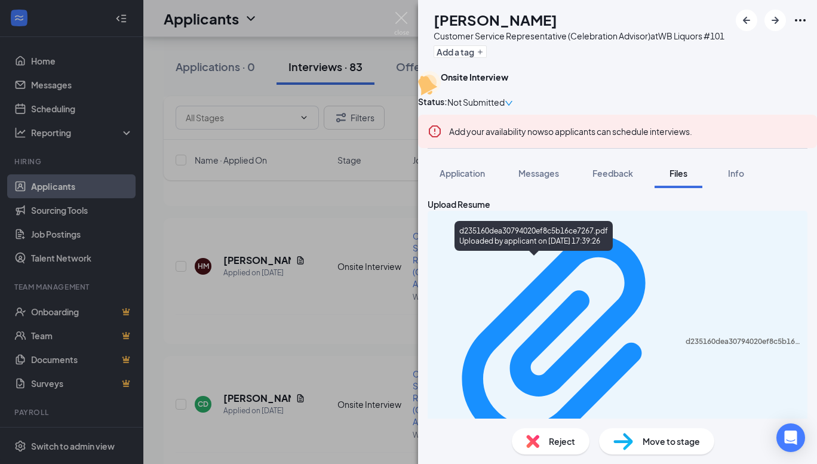
click at [686, 337] on div "d235160dea30794020ef8c5b16ce7267.pdf" at bounding box center [743, 342] width 115 height 10
